Goal: Information Seeking & Learning: Learn about a topic

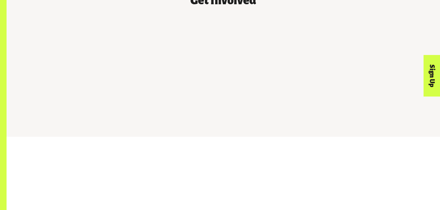
scroll to position [618, 0]
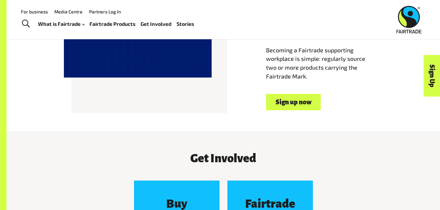
scroll to position [438, 0]
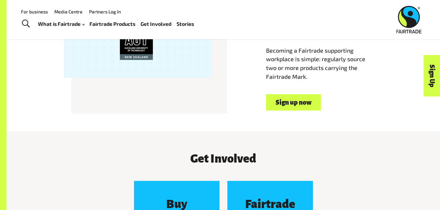
click at [118, 25] on link "Fairtrade Products" at bounding box center [112, 23] width 46 height 9
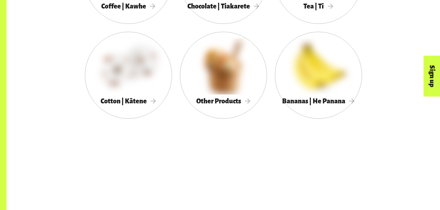
scroll to position [441, 0]
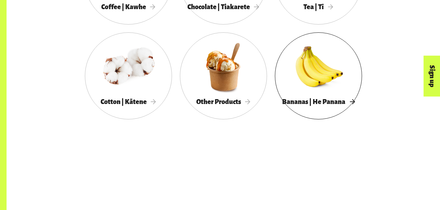
click at [291, 105] on span "Bananas | He Panana" at bounding box center [318, 101] width 73 height 7
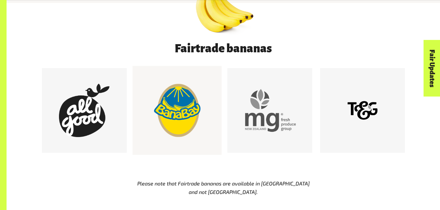
scroll to position [339, 0]
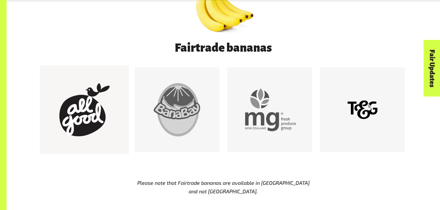
click at [59, 112] on div at bounding box center [84, 109] width 53 height 53
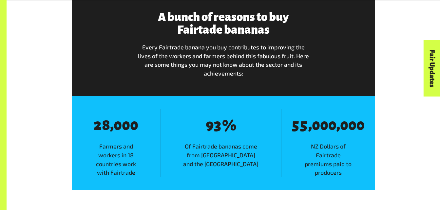
scroll to position [878, 0]
